Goal: Information Seeking & Learning: Learn about a topic

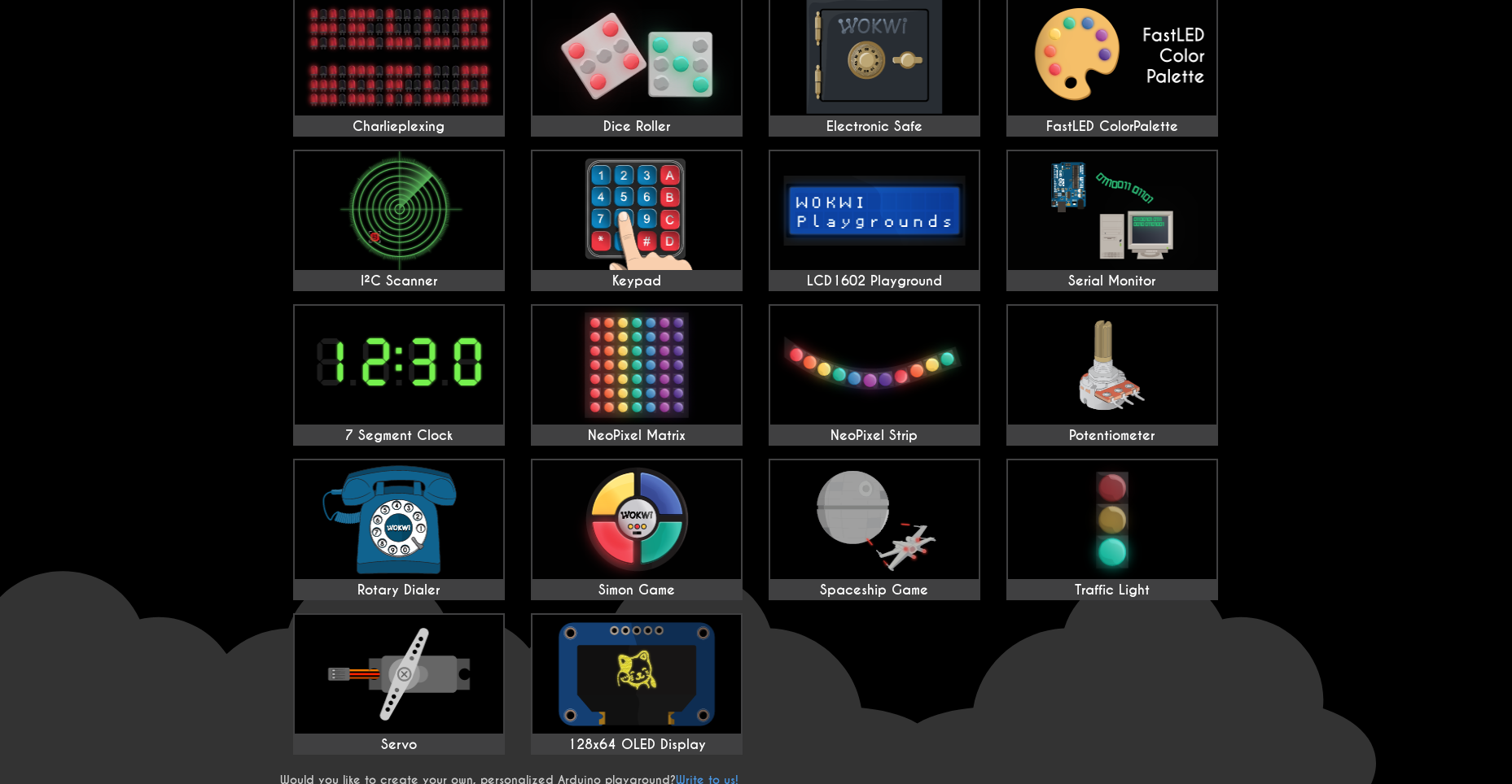
scroll to position [406, 0]
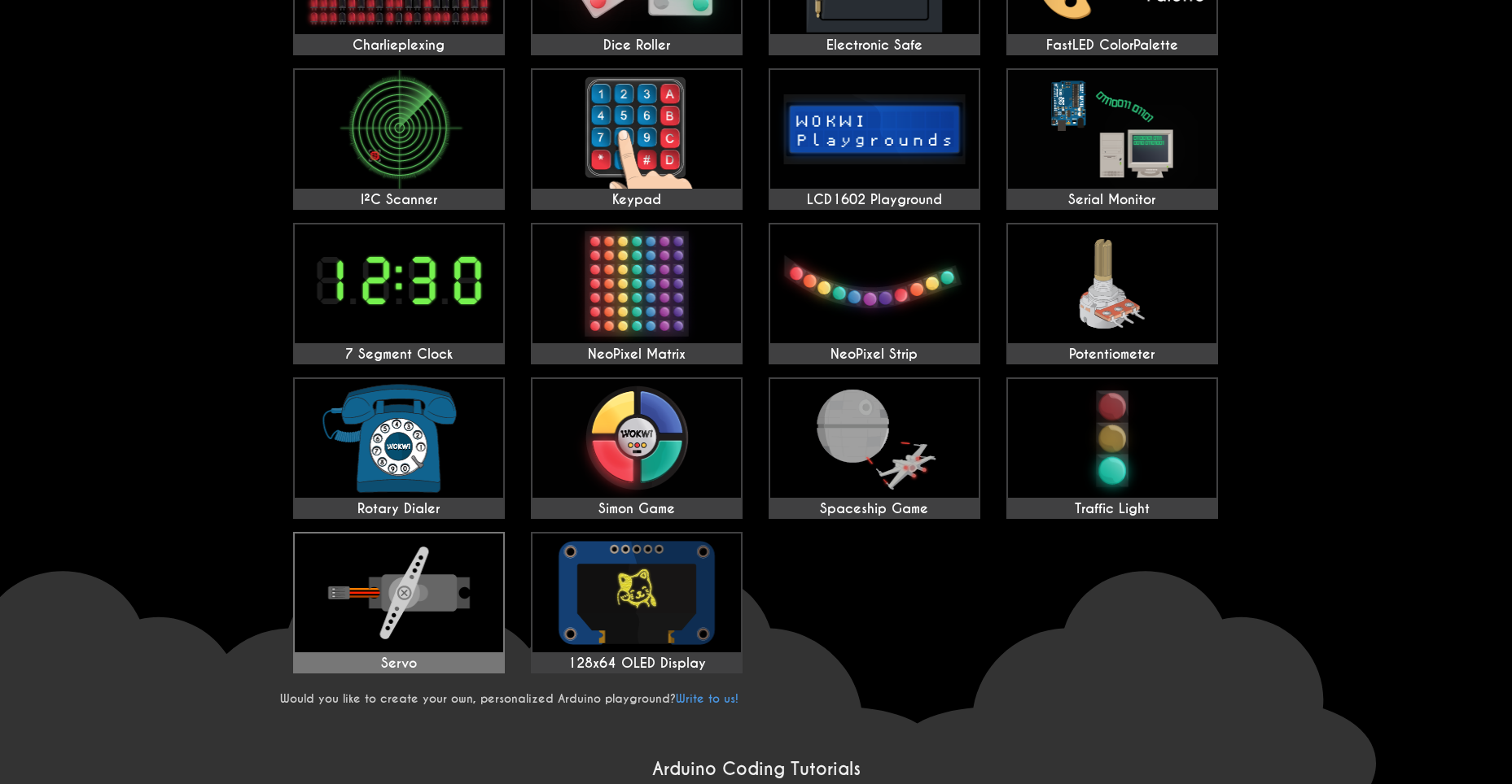
click at [451, 595] on img at bounding box center [399, 593] width 209 height 119
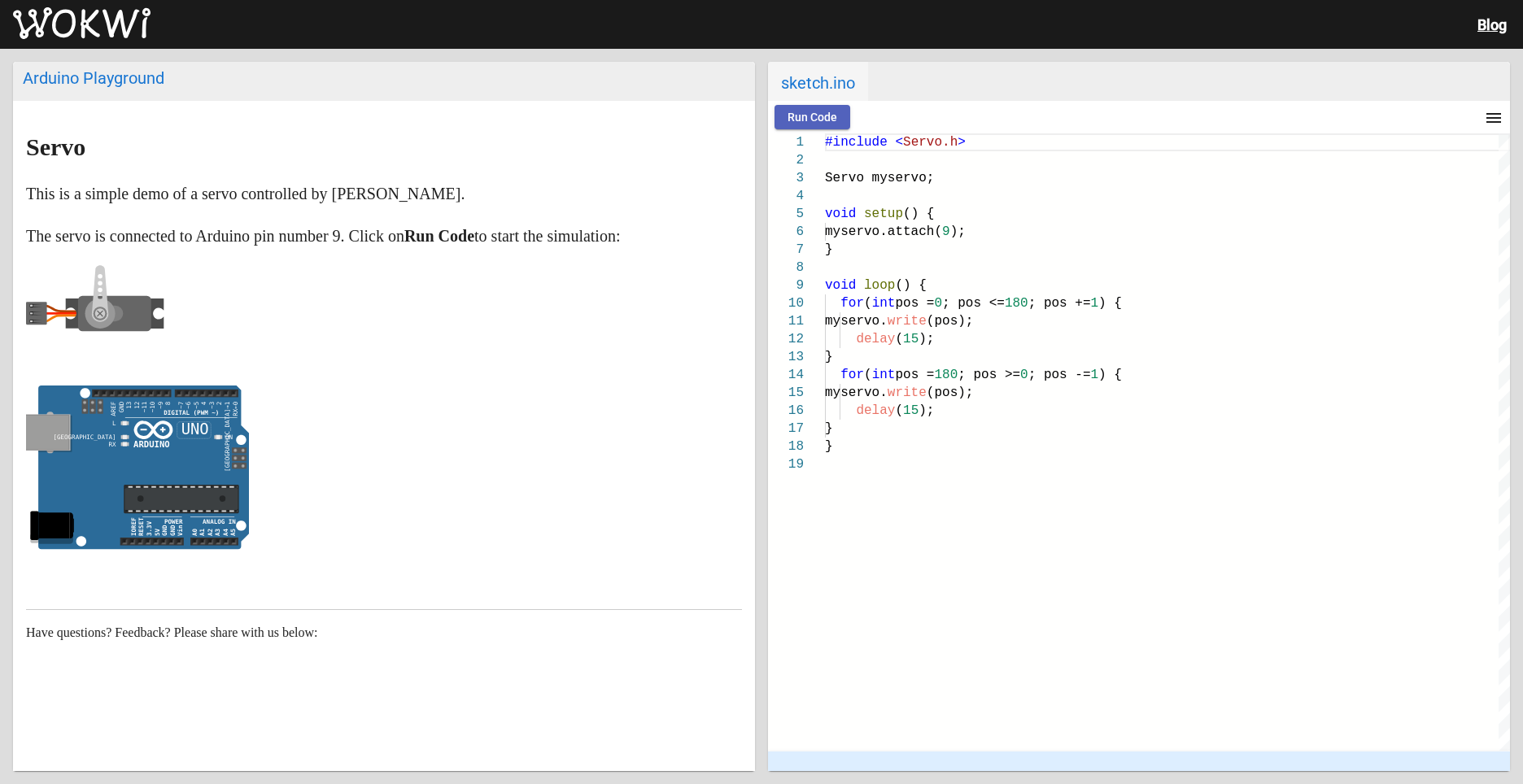
click at [815, 112] on span "Run Code" at bounding box center [812, 117] width 50 height 13
click at [889, 121] on span "Stop" at bounding box center [883, 117] width 23 height 13
drag, startPoint x: 817, startPoint y: 143, endPoint x: 930, endPoint y: 284, distance: 180.7
click at [930, 284] on div "1 2 3 4 5 6 7 8 9 10 11 12 13 14 15 16 17 18 19 #include < Servo.h > Servo myse…" at bounding box center [1139, 443] width 743 height 618
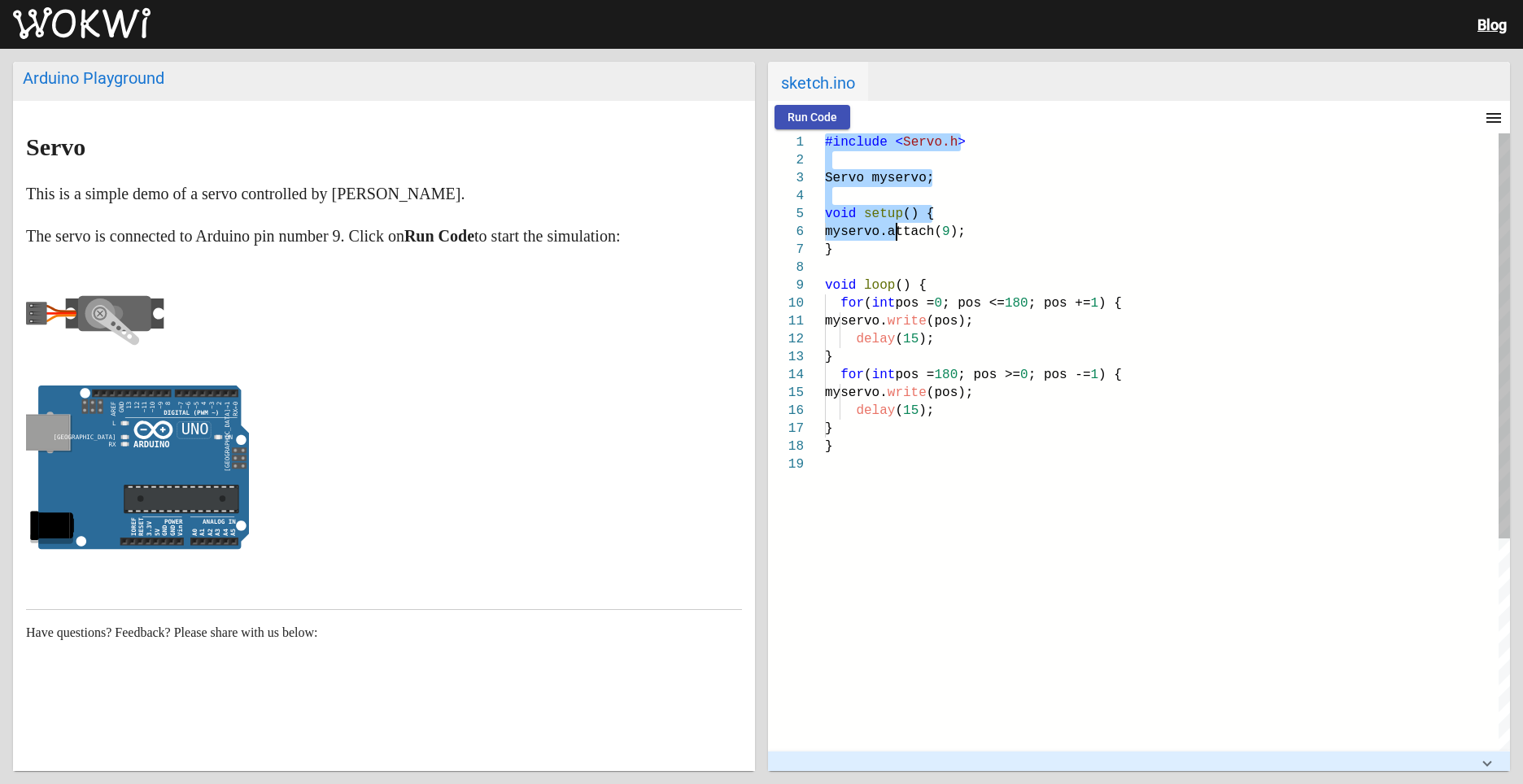
type textarea "#include <Servo.h> Servo myservo; void setup() { myservo.attach(9); } void loop…"
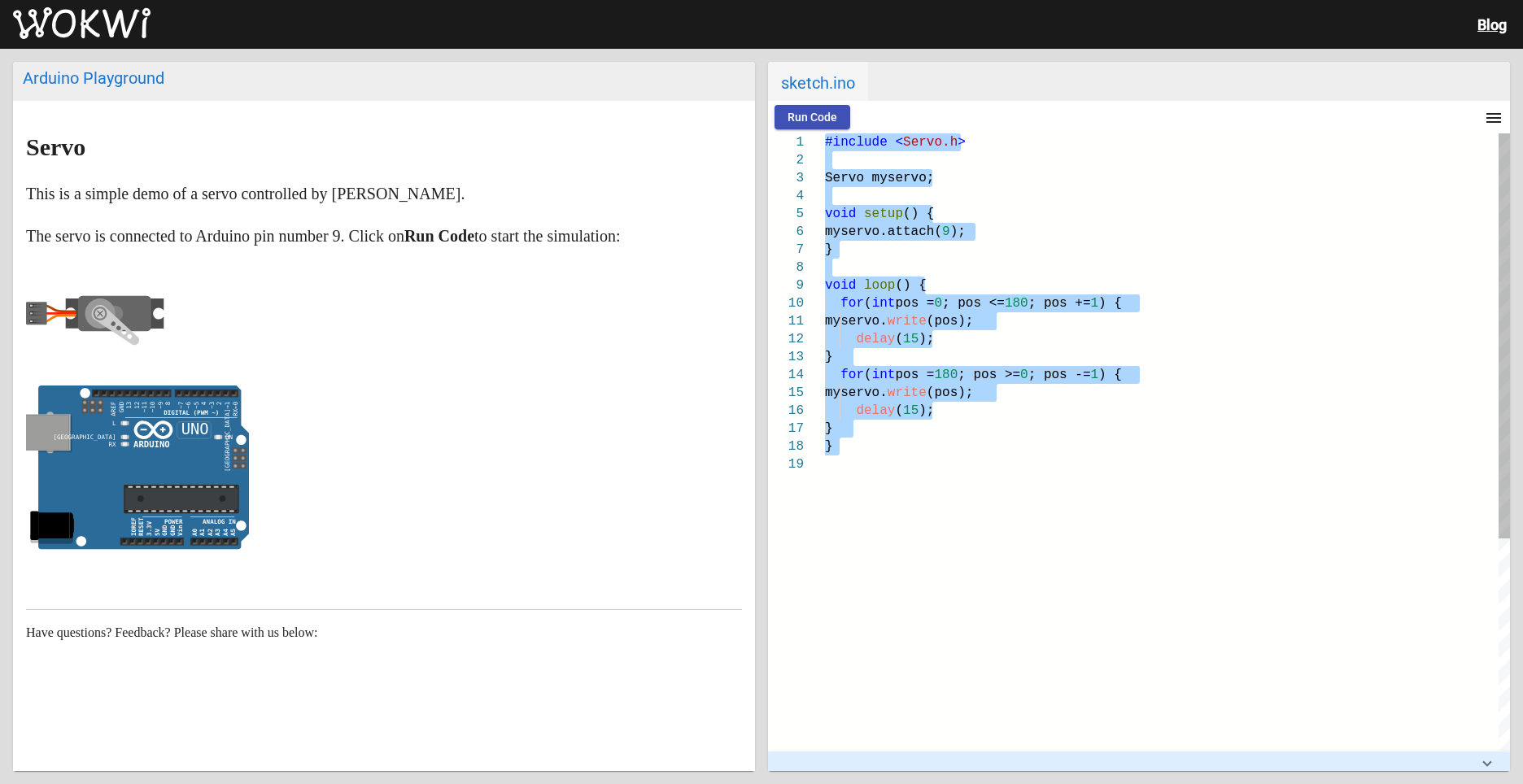
drag, startPoint x: 826, startPoint y: 143, endPoint x: 1113, endPoint y: 478, distance: 441.1
click at [1113, 478] on div "#include < Servo.h > Servo myservo; void setup () { myservo.attach( 9 ); } void…" at bounding box center [1168, 603] width 686 height 940
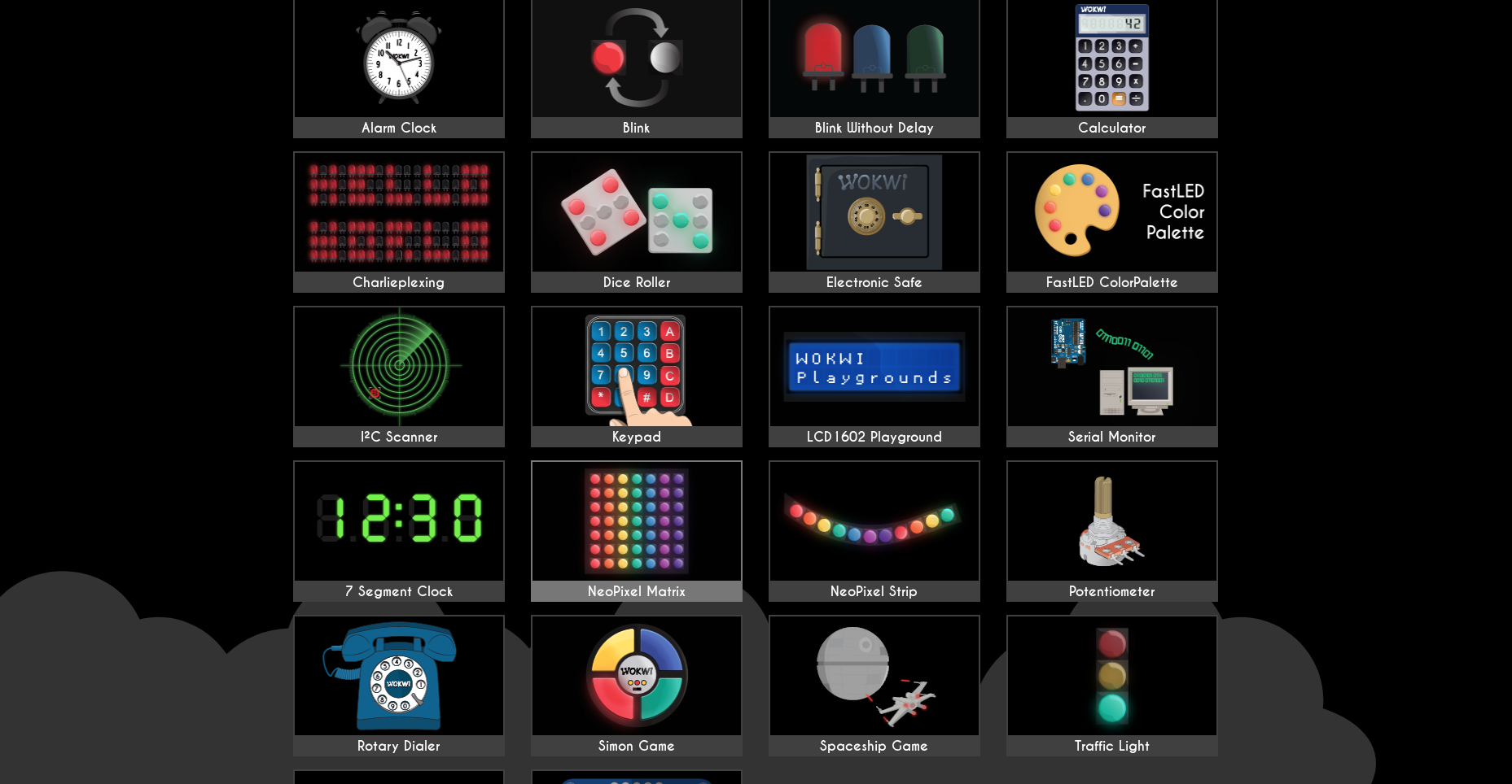
scroll to position [489, 0]
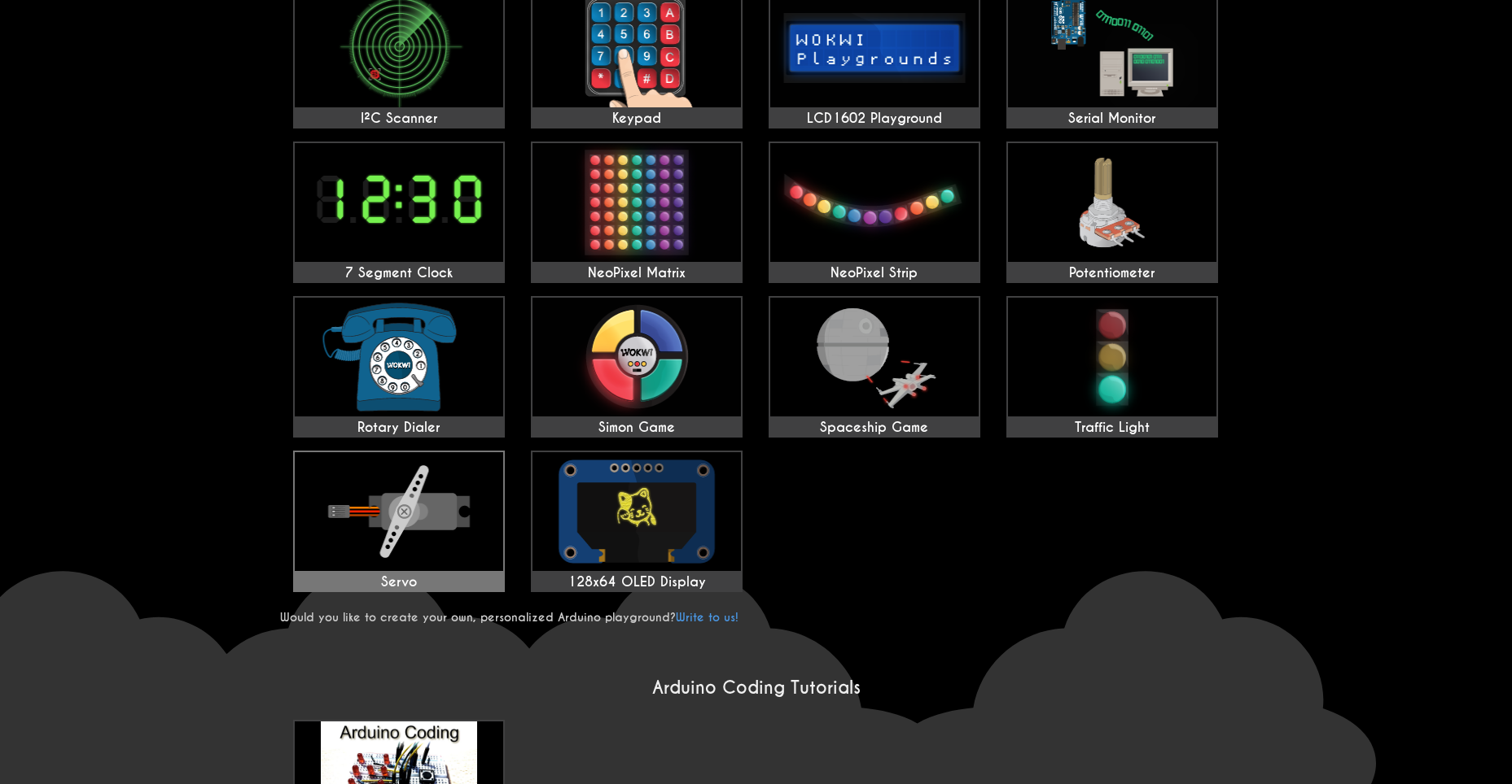
click at [432, 497] on img at bounding box center [399, 512] width 209 height 119
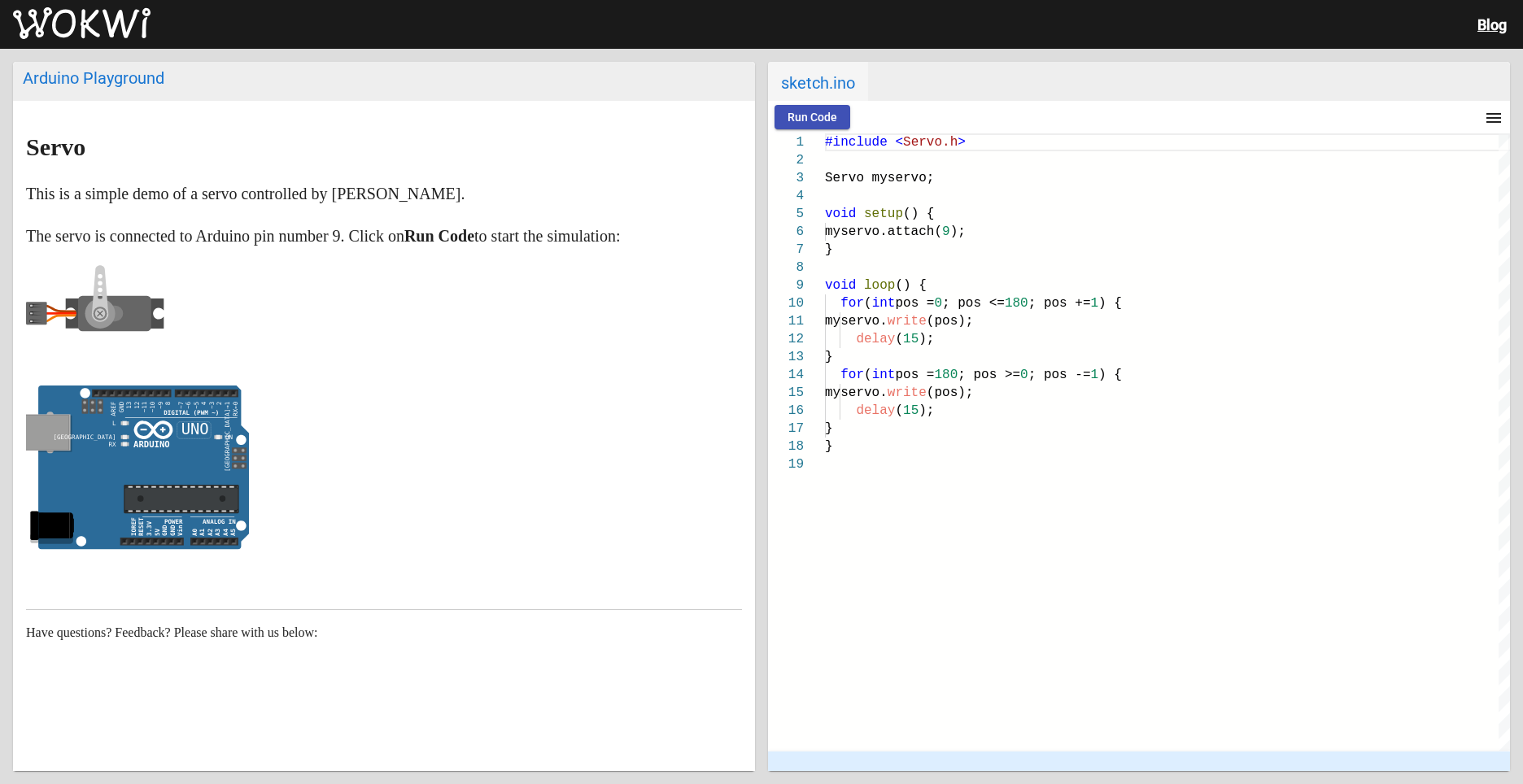
scroll to position [17, 0]
